Goal: Information Seeking & Learning: Learn about a topic

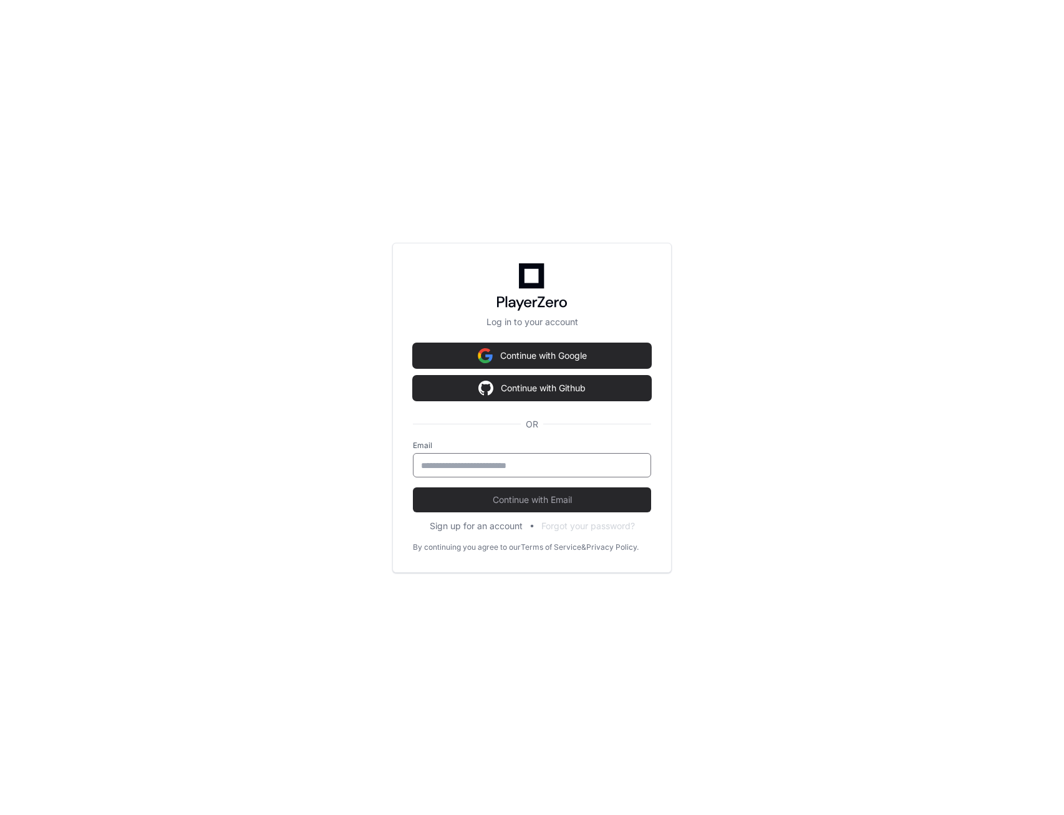
click at [508, 469] on input "email" at bounding box center [532, 465] width 222 height 12
type input "**********"
click at [413, 487] on button "Continue with Email" at bounding box center [532, 499] width 238 height 25
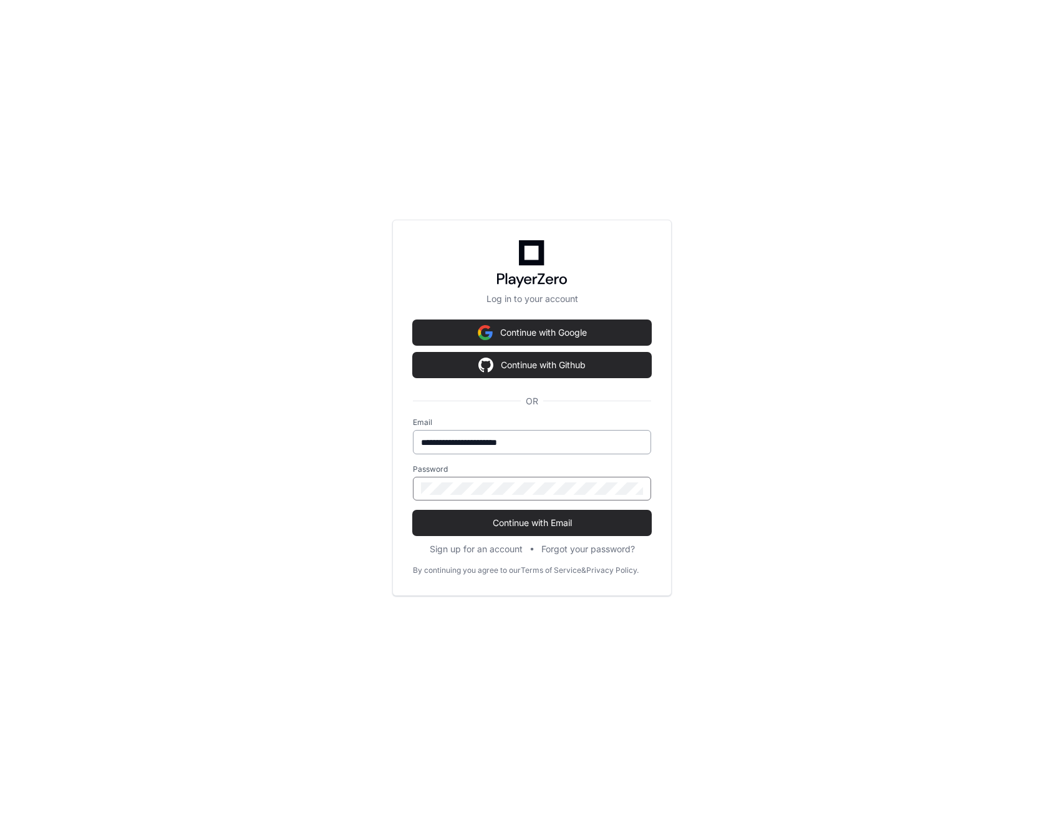
click at [413, 510] on button "Continue with Email" at bounding box center [532, 522] width 238 height 25
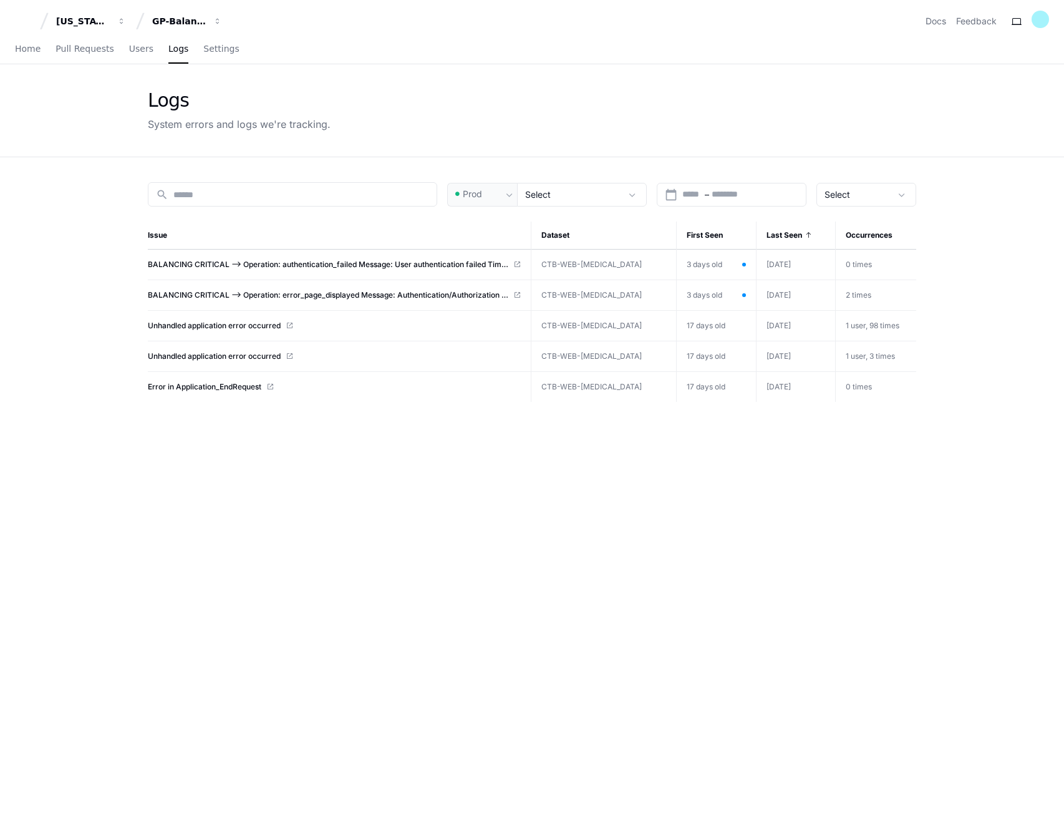
drag, startPoint x: 307, startPoint y: 584, endPoint x: 301, endPoint y: 573, distance: 12.6
click at [307, 584] on div "search Prod Select calendar_today Start – End date Select Issue Dataset First S…" at bounding box center [532, 564] width 798 height 815
drag, startPoint x: 394, startPoint y: 597, endPoint x: 364, endPoint y: 458, distance: 142.4
click at [394, 597] on div "search Prod Select calendar_today Start – End date Select Issue Dataset First S…" at bounding box center [532, 564] width 798 height 815
click at [133, 51] on span "Users" at bounding box center [141, 48] width 24 height 7
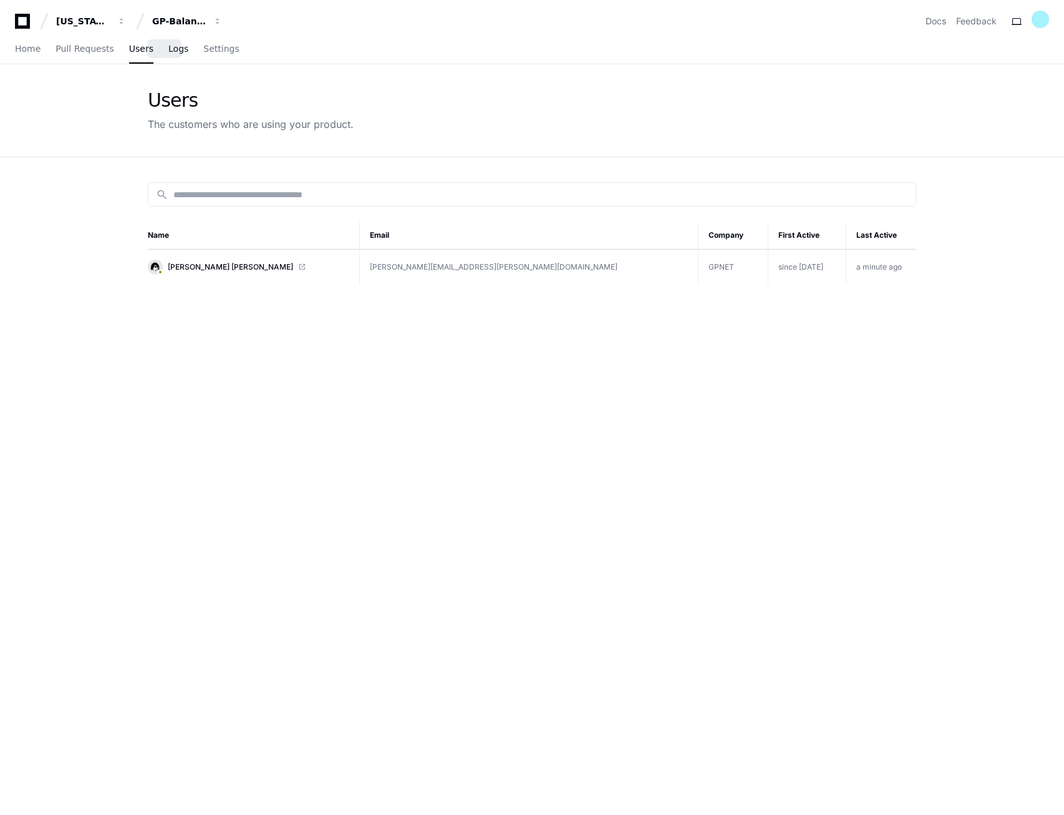
click at [168, 52] on span "Logs" at bounding box center [178, 48] width 20 height 7
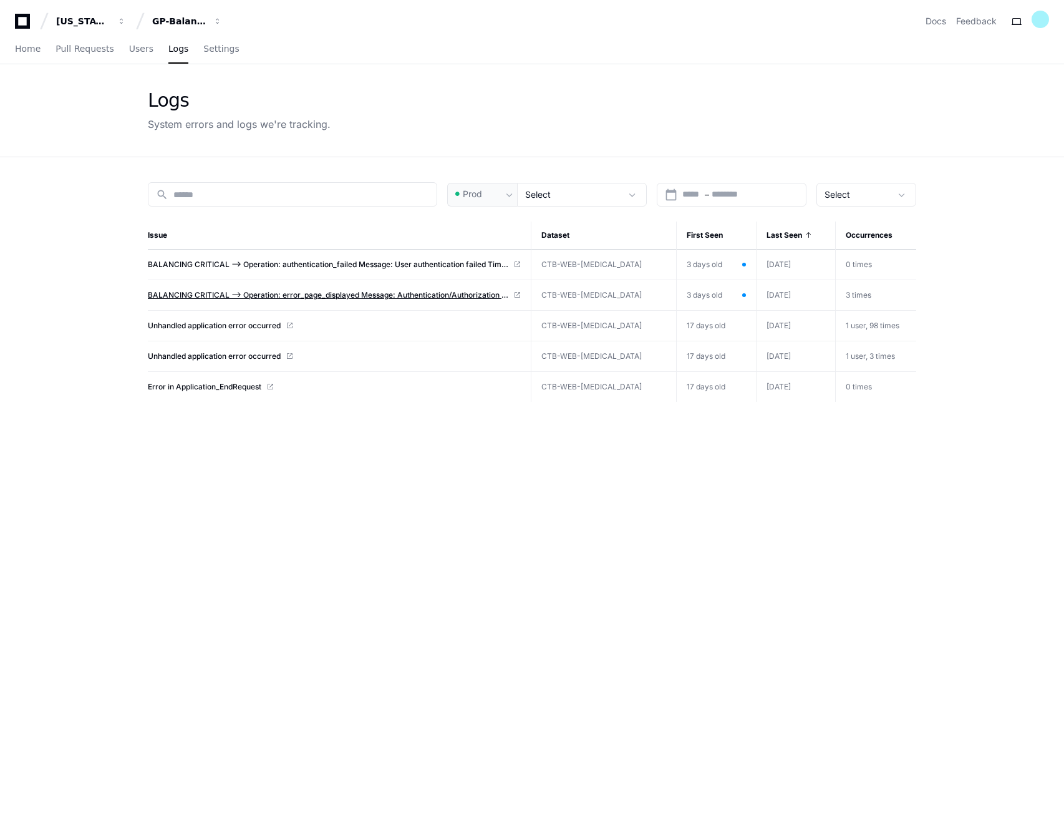
click at [242, 293] on span "BALANCING CRITICAL --> Operation: error_page_displayed Message: Authentication/…" at bounding box center [328, 295] width 360 height 10
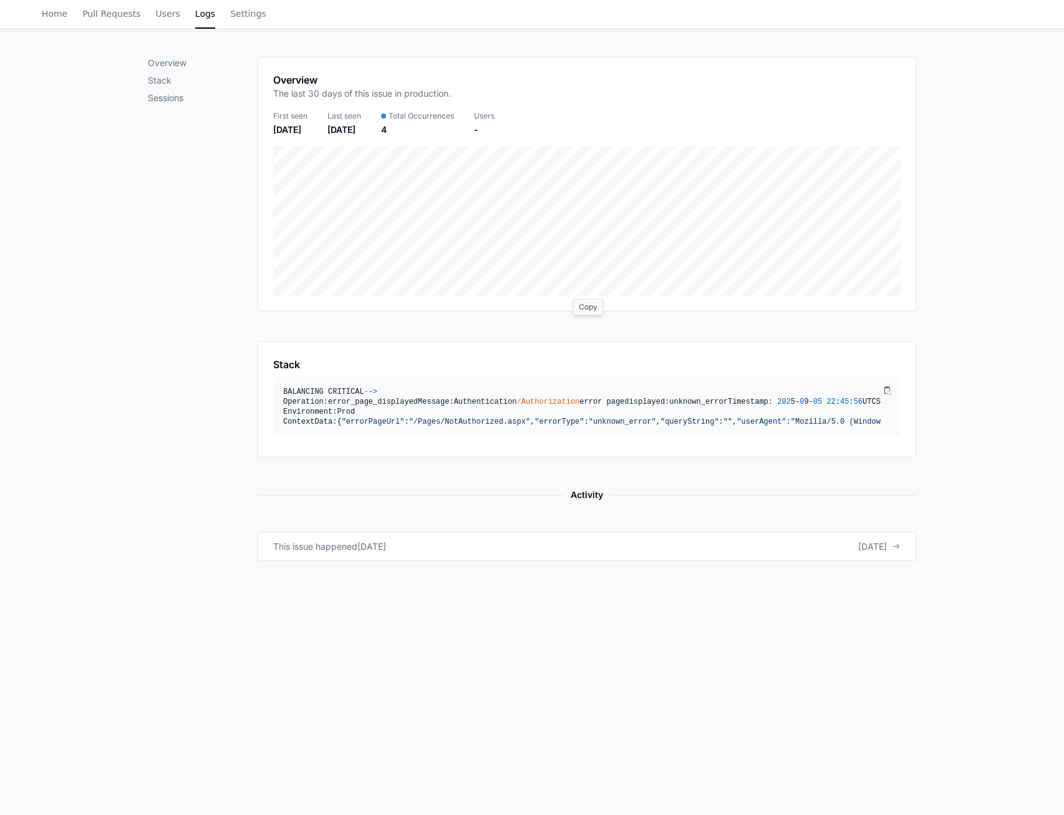
scroll to position [69, 0]
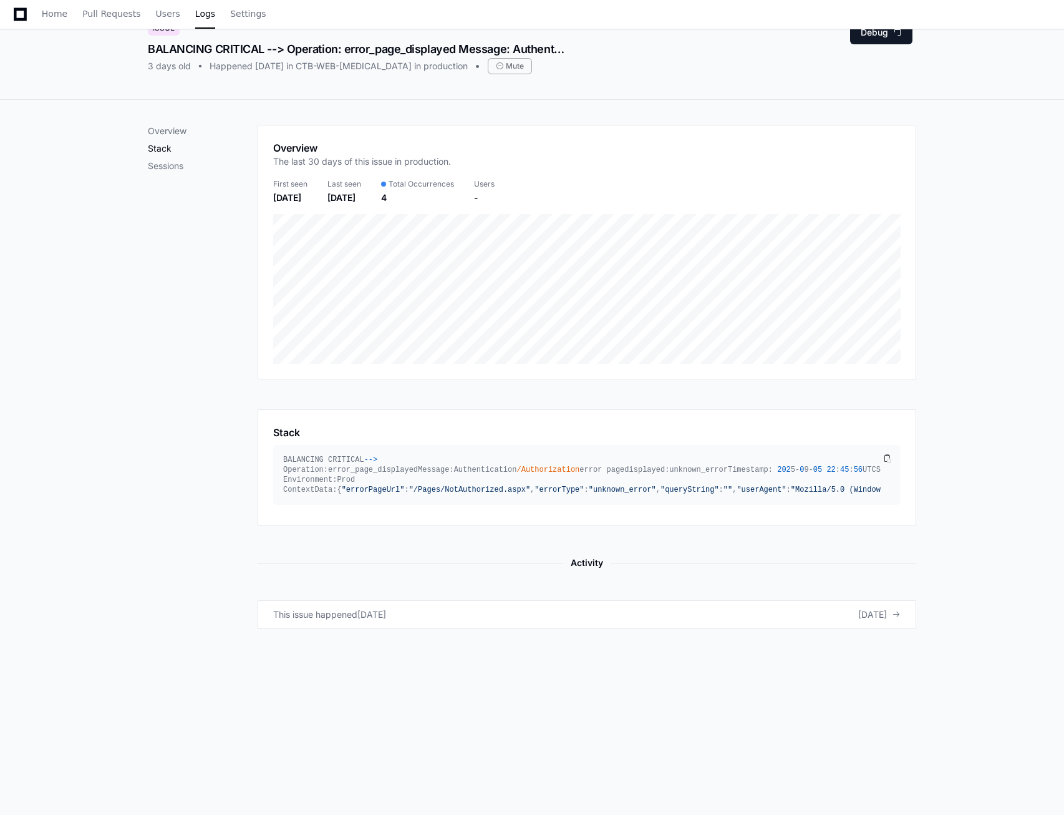
click at [159, 148] on p "Stack" at bounding box center [203, 148] width 110 height 12
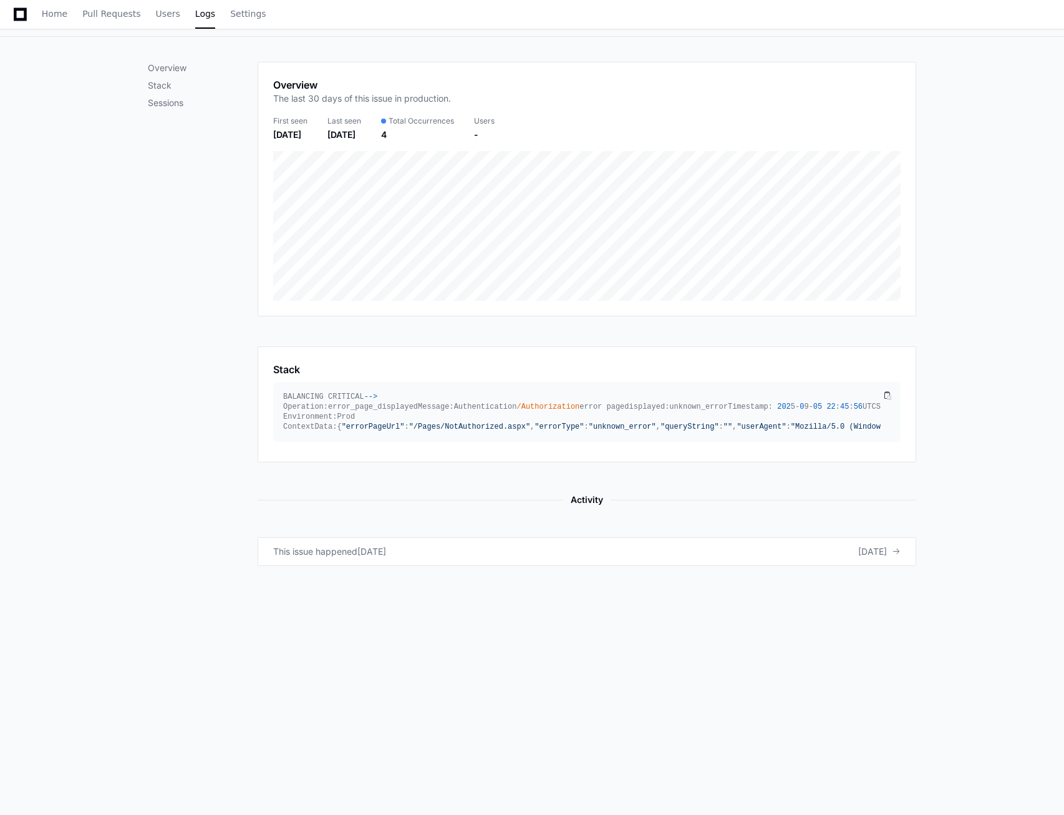
scroll to position [241, 0]
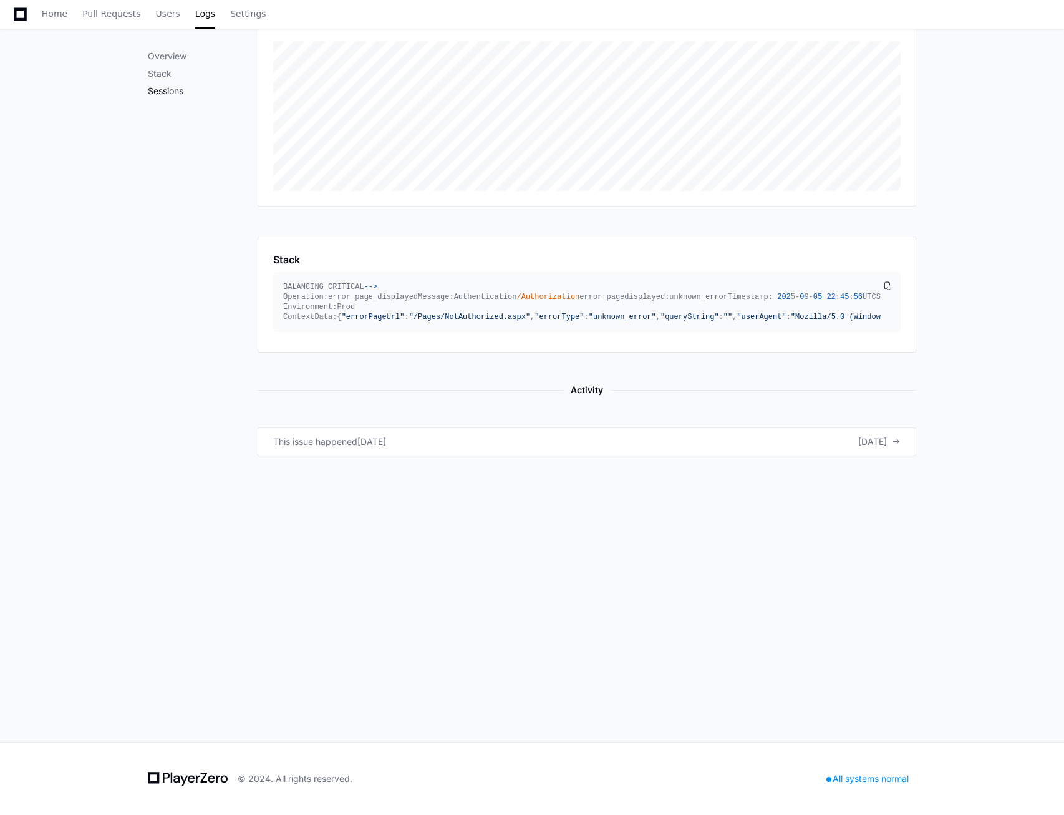
click at [166, 89] on p "Sessions" at bounding box center [203, 91] width 110 height 12
click at [880, 448] on span "[DATE]" at bounding box center [872, 441] width 29 height 12
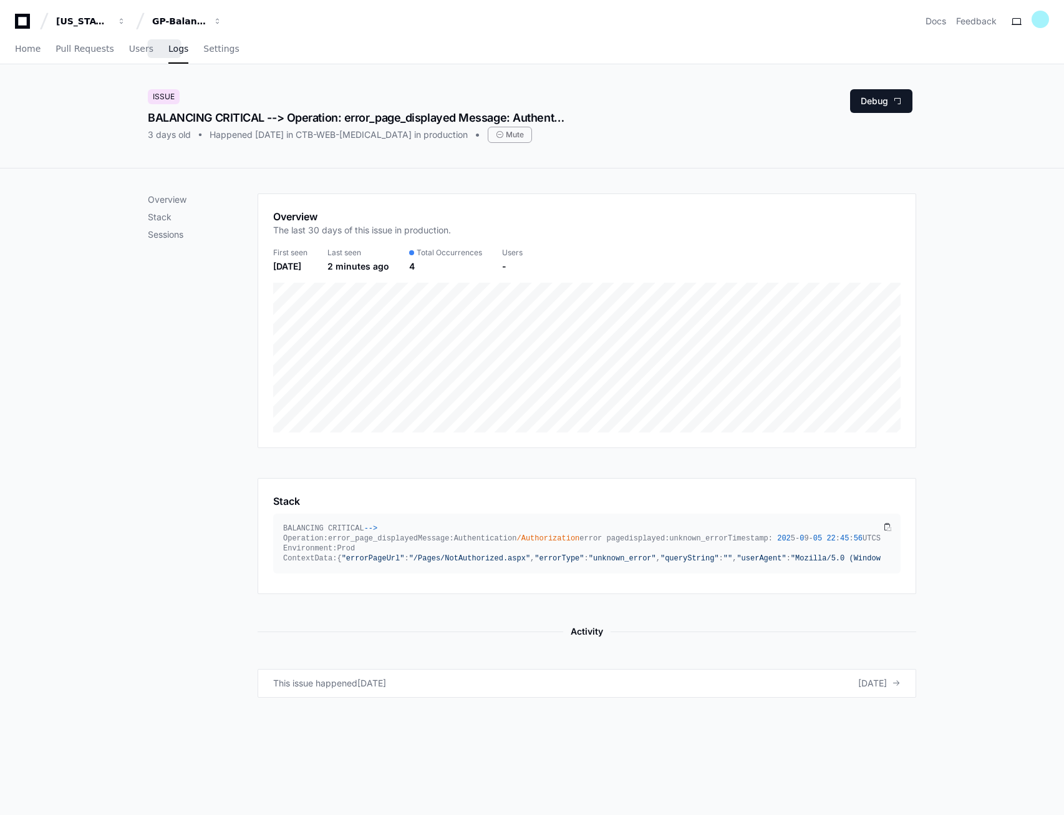
click at [168, 52] on span "Logs" at bounding box center [178, 48] width 20 height 7
